Goal: Task Accomplishment & Management: Use online tool/utility

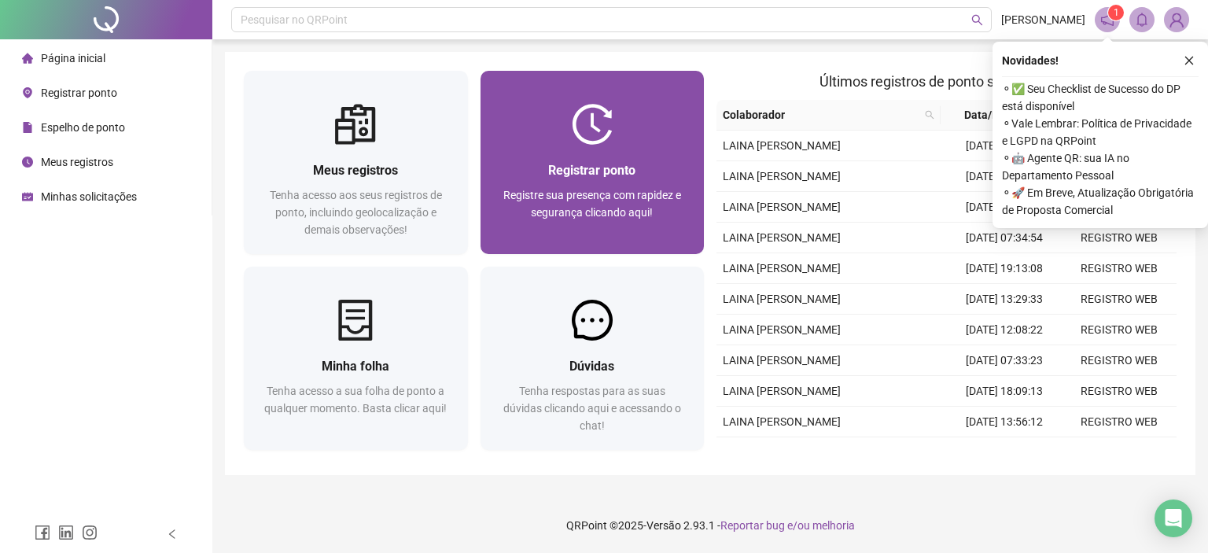
click at [600, 134] on img at bounding box center [592, 124] width 41 height 41
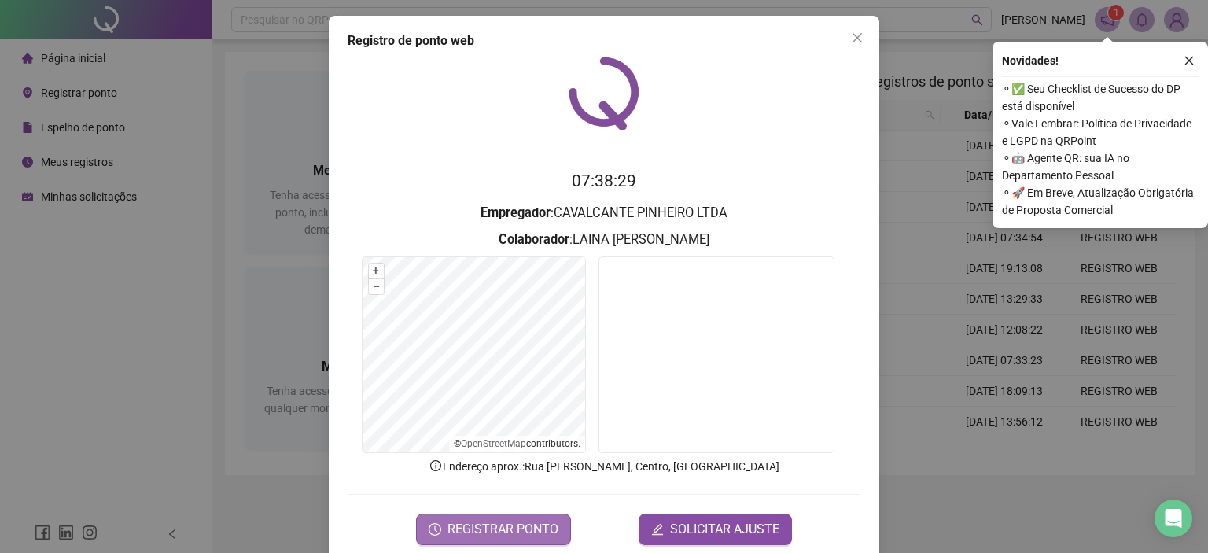
click at [519, 517] on button "REGISTRAR PONTO" at bounding box center [493, 529] width 155 height 31
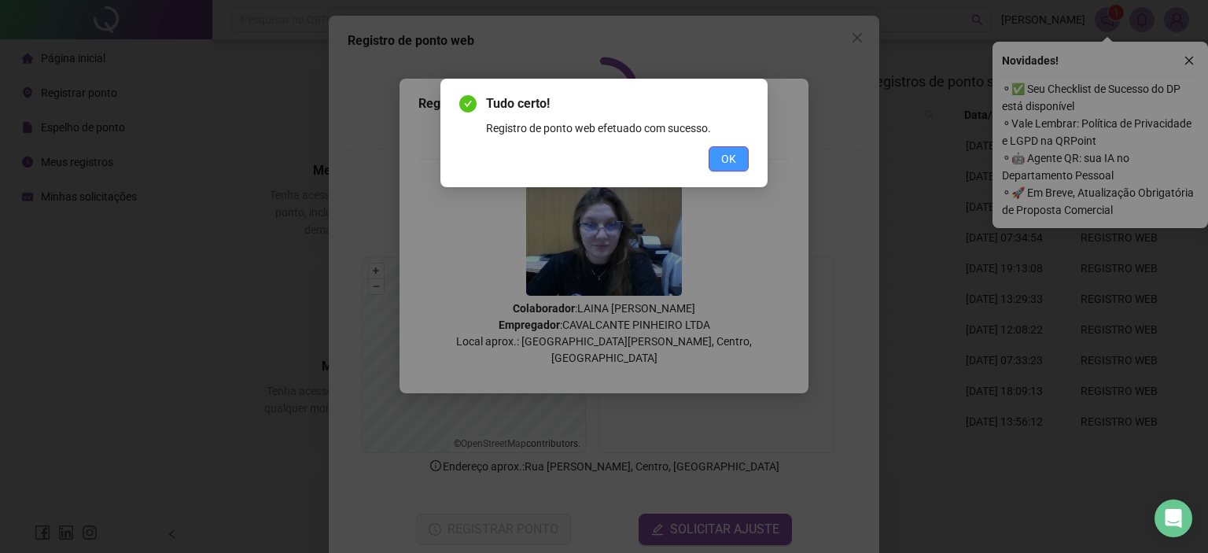
drag, startPoint x: 727, startPoint y: 169, endPoint x: 747, endPoint y: 123, distance: 50.4
click at [727, 170] on button "OK" at bounding box center [729, 158] width 40 height 25
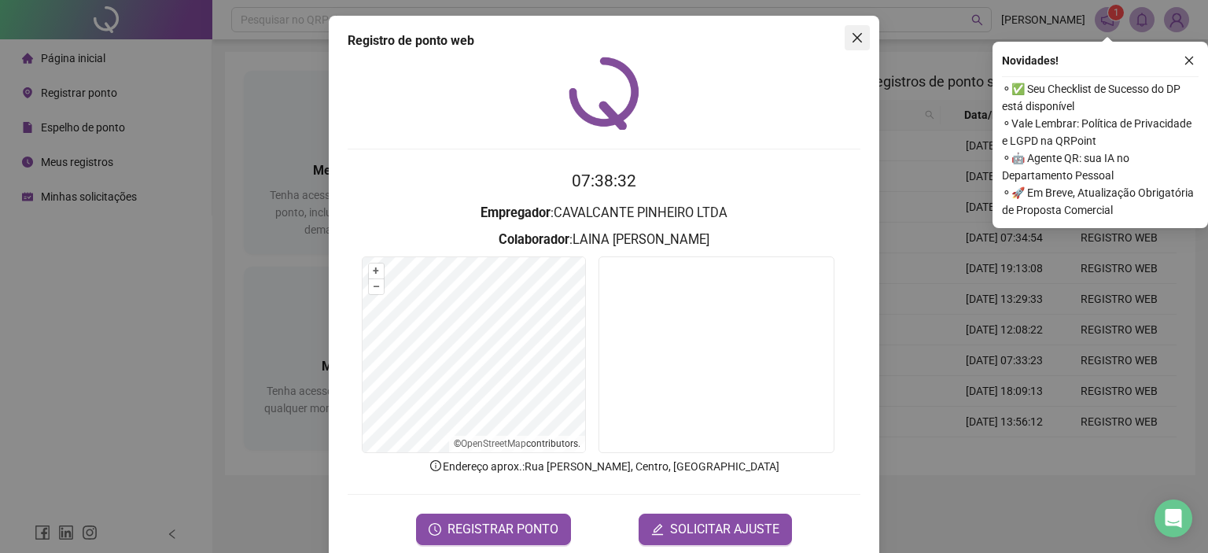
click at [851, 35] on icon "close" at bounding box center [857, 37] width 13 height 13
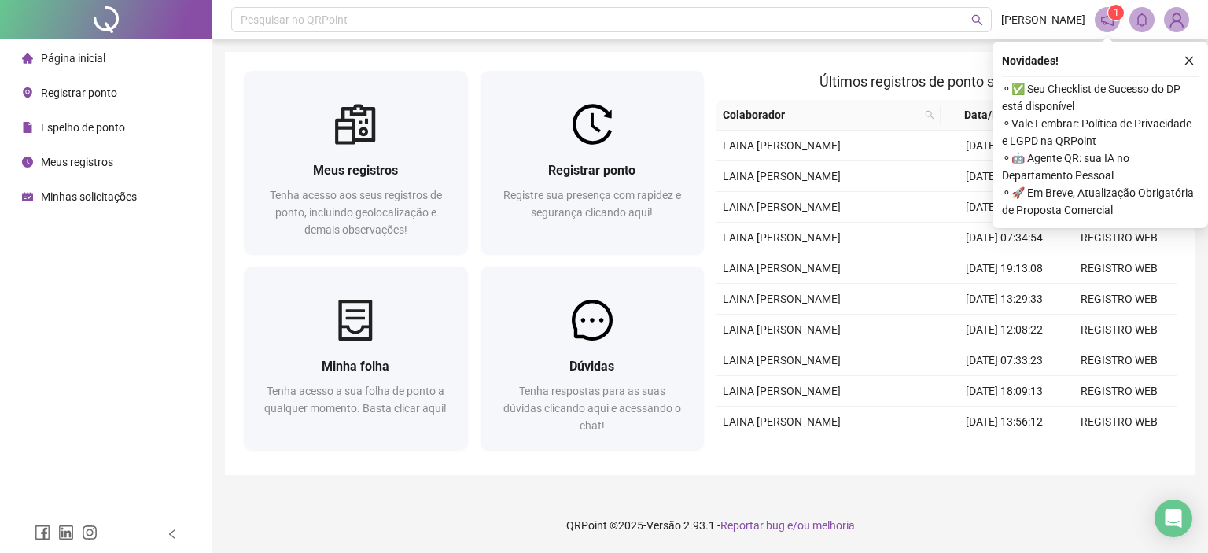
click at [100, 125] on span "Espelho de ponto" at bounding box center [83, 127] width 84 height 13
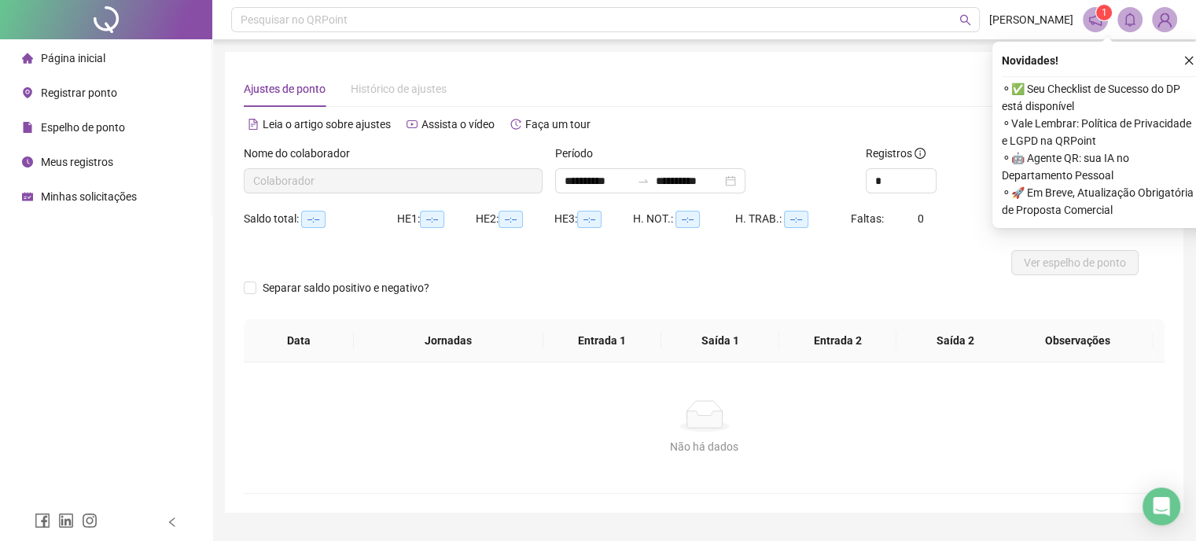
type input "**********"
click at [1191, 61] on icon "close" at bounding box center [1189, 60] width 11 height 11
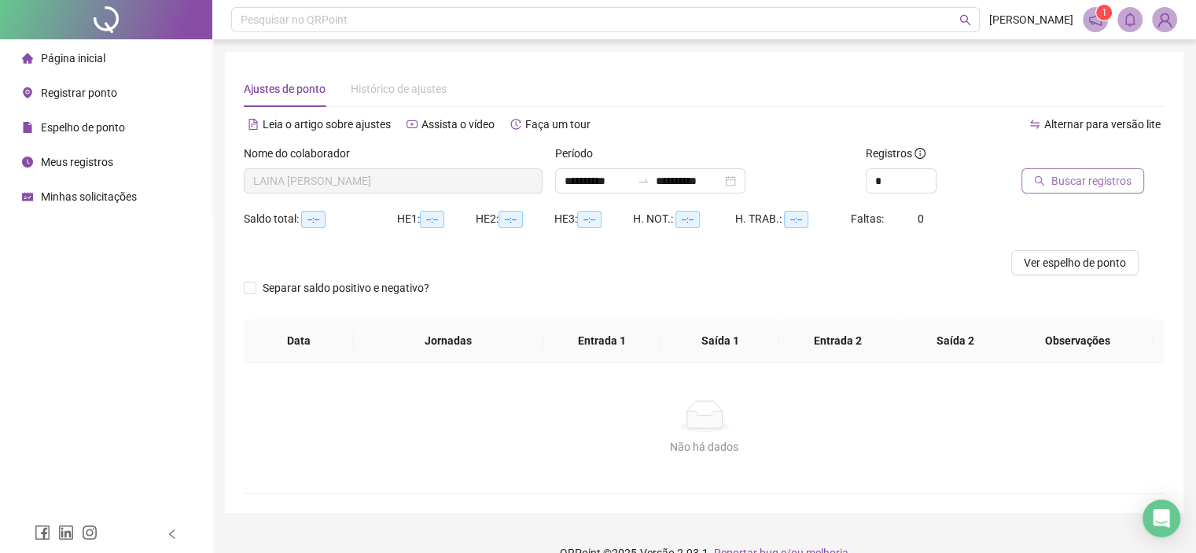
click at [1054, 186] on span "Buscar registros" at bounding box center [1091, 180] width 80 height 17
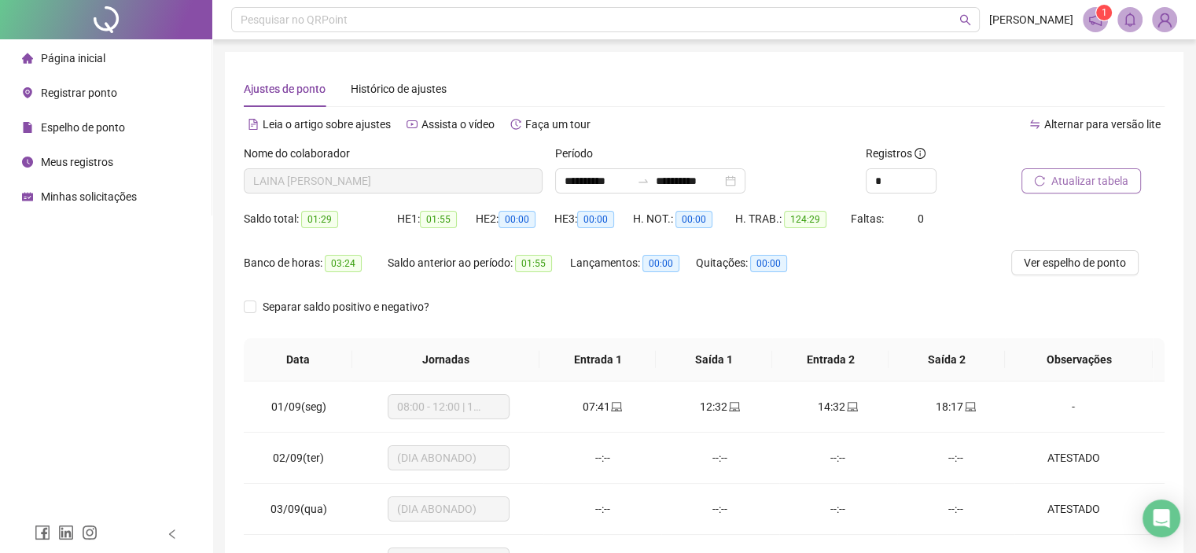
click at [1090, 277] on div "Ver espelho de ponto" at bounding box center [1087, 272] width 153 height 44
click at [1081, 260] on span "Ver espelho de ponto" at bounding box center [1075, 262] width 102 height 17
